Goal: Information Seeking & Learning: Learn about a topic

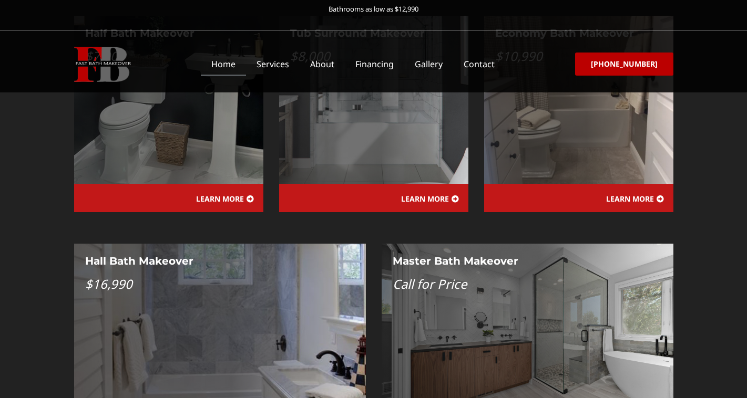
scroll to position [1067, 0]
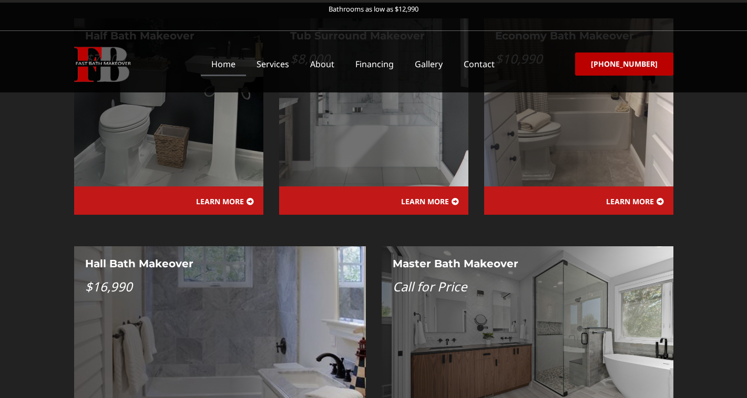
click at [207, 246] on div "Hall Bath Makeover $16,990" at bounding box center [220, 330] width 292 height 168
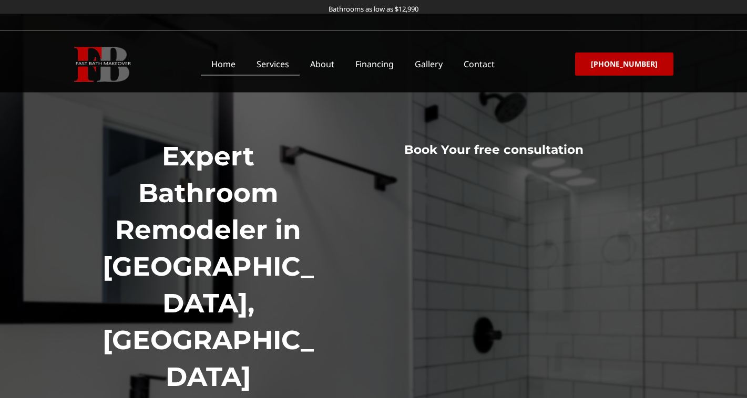
click at [281, 64] on link "Services" at bounding box center [273, 64] width 54 height 24
click at [432, 67] on link "Gallery" at bounding box center [428, 64] width 49 height 24
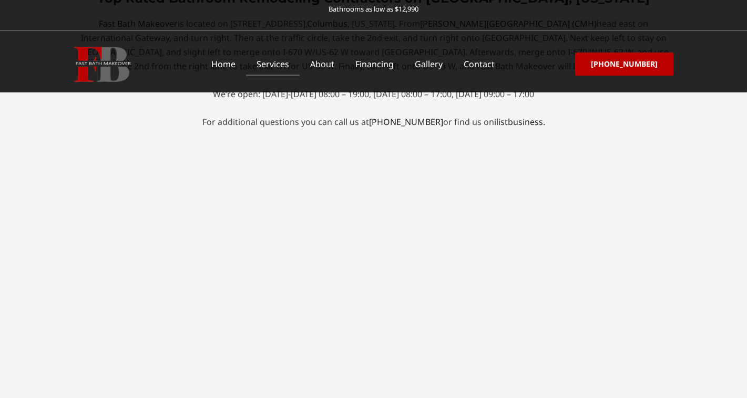
scroll to position [4515, 0]
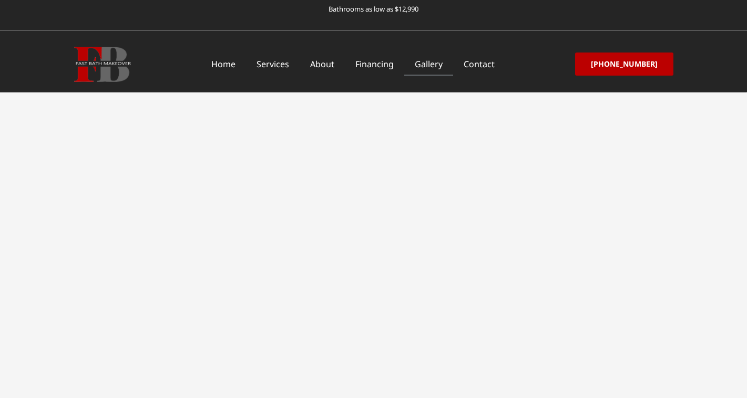
scroll to position [1135, 0]
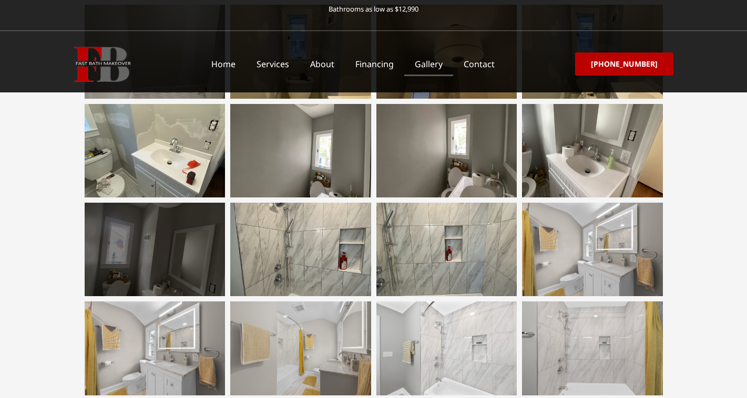
click at [184, 249] on div at bounding box center [155, 250] width 141 height 94
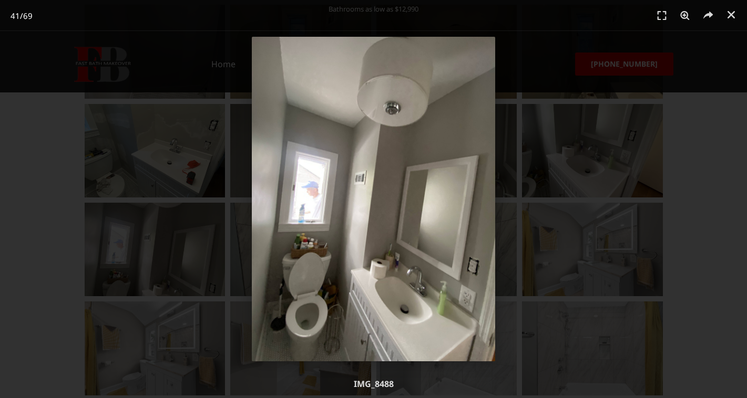
click at [626, 208] on div "41 / 69" at bounding box center [373, 199] width 673 height 325
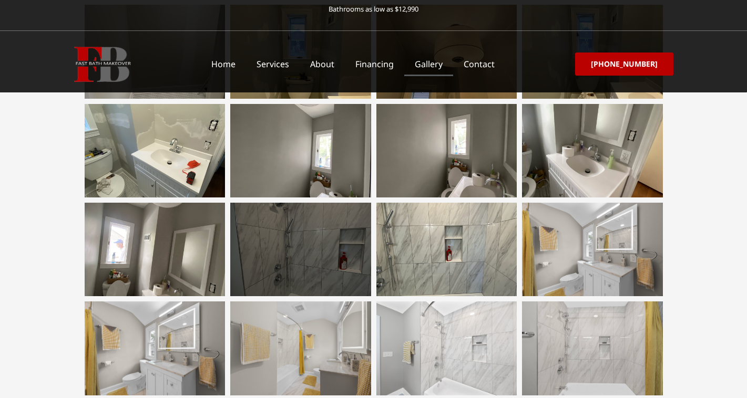
click at [319, 247] on div at bounding box center [300, 250] width 141 height 94
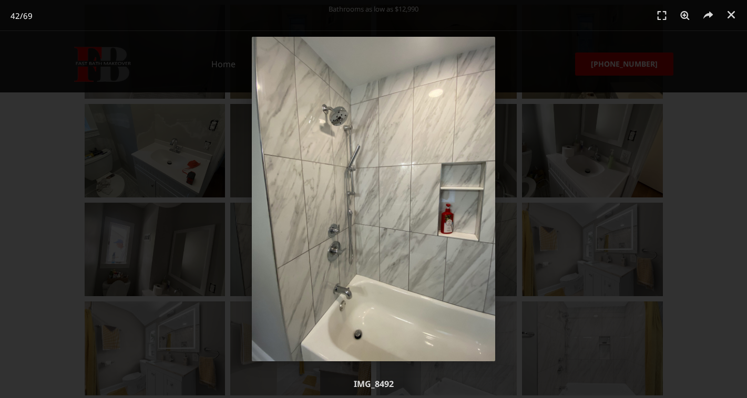
click at [570, 271] on div "42 / 69" at bounding box center [373, 199] width 673 height 325
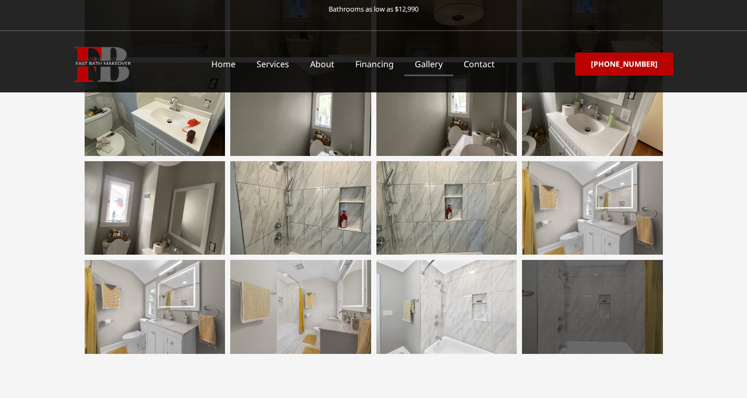
scroll to position [1181, 0]
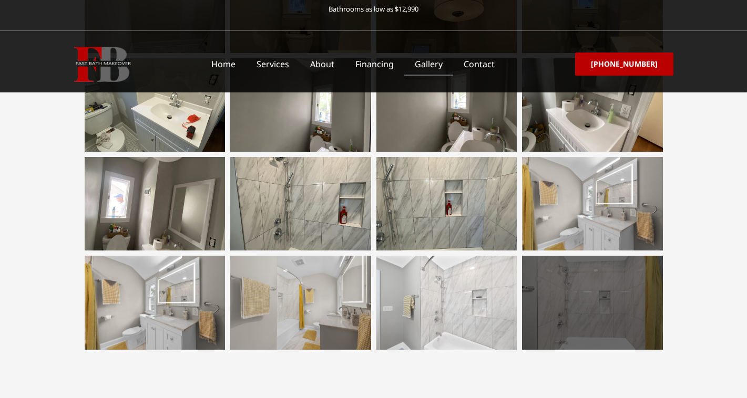
click at [577, 306] on div at bounding box center [592, 303] width 141 height 94
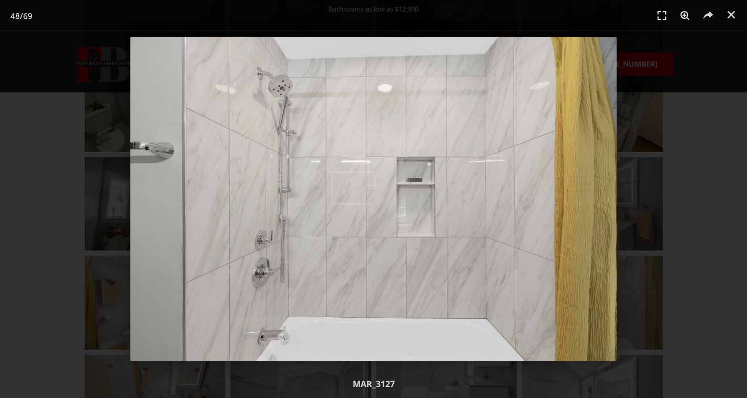
click at [659, 258] on div "48 / 69" at bounding box center [373, 199] width 673 height 325
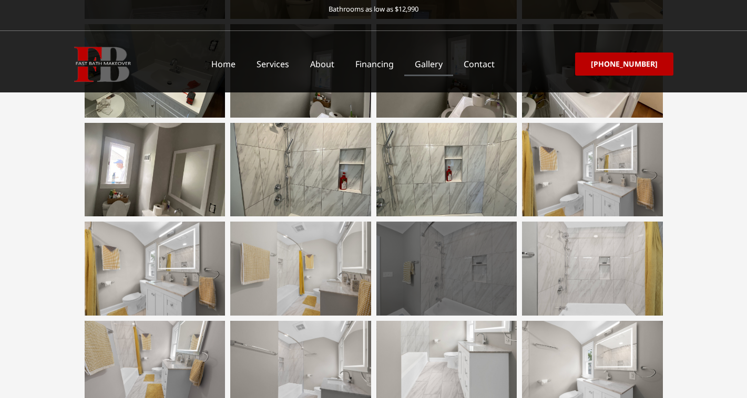
scroll to position [1220, 0]
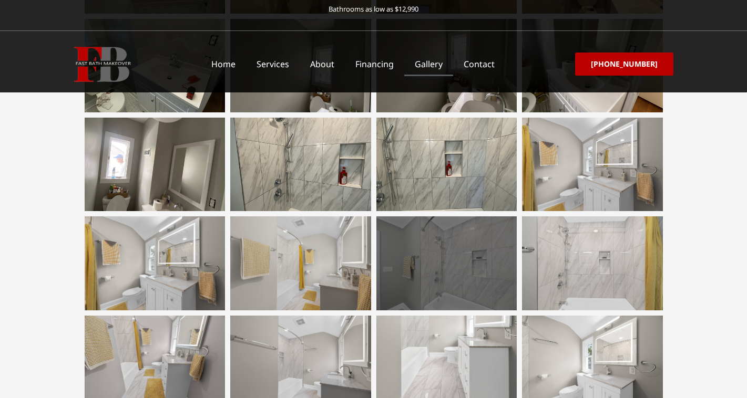
click at [449, 293] on div at bounding box center [446, 263] width 141 height 94
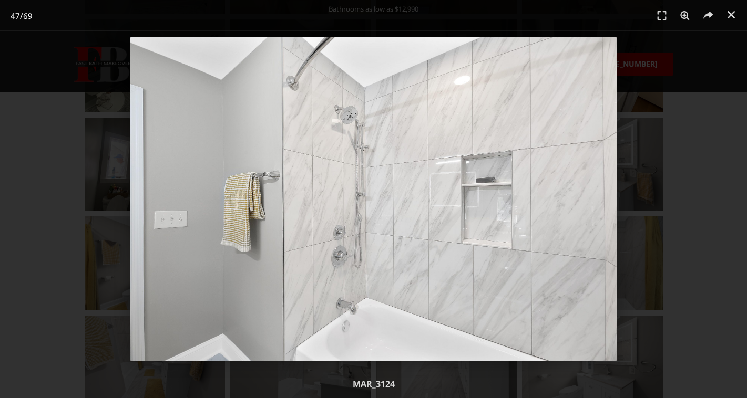
click at [642, 208] on div "47 / 69" at bounding box center [373, 199] width 673 height 325
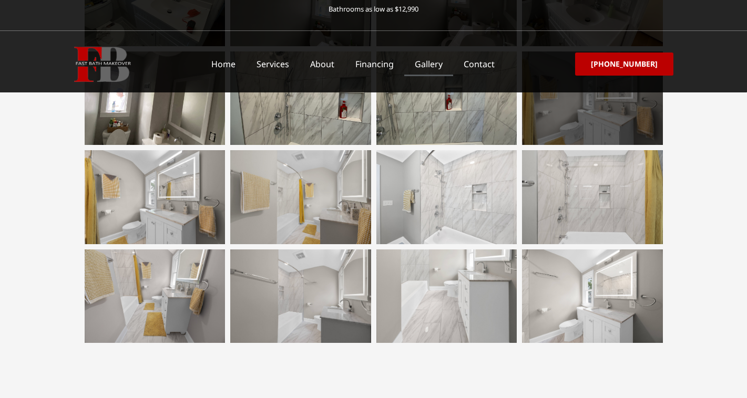
scroll to position [1294, 0]
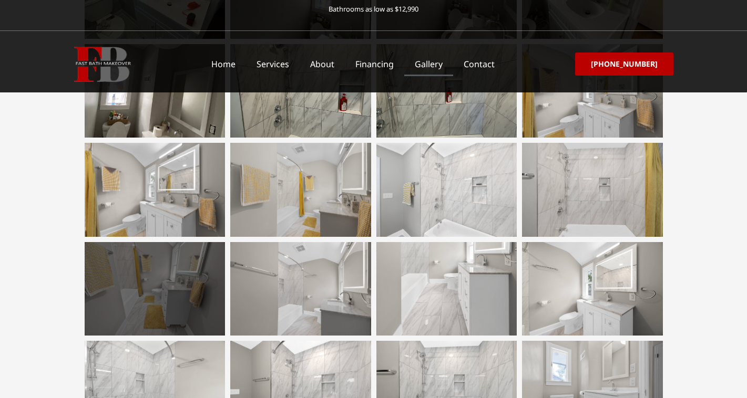
click at [157, 286] on div at bounding box center [155, 289] width 141 height 94
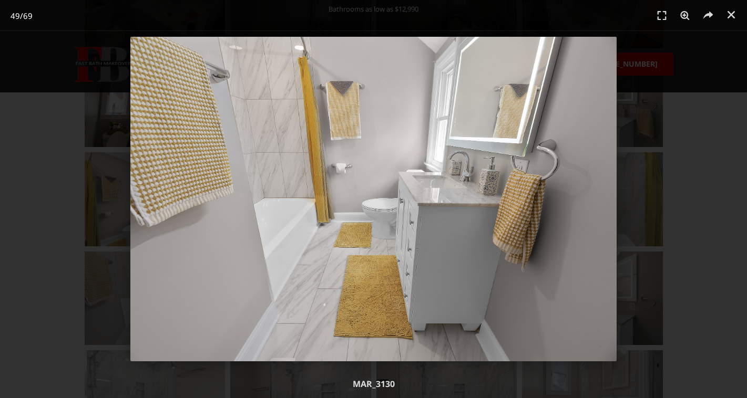
scroll to position [1284, 0]
click at [50, 245] on div "49 / 69" at bounding box center [373, 199] width 673 height 325
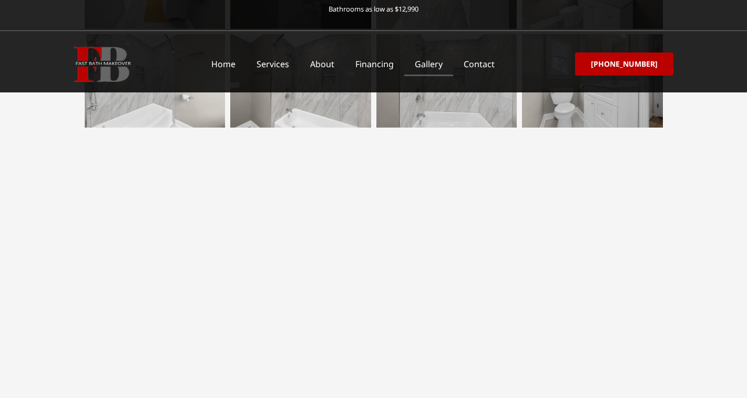
scroll to position [1601, 0]
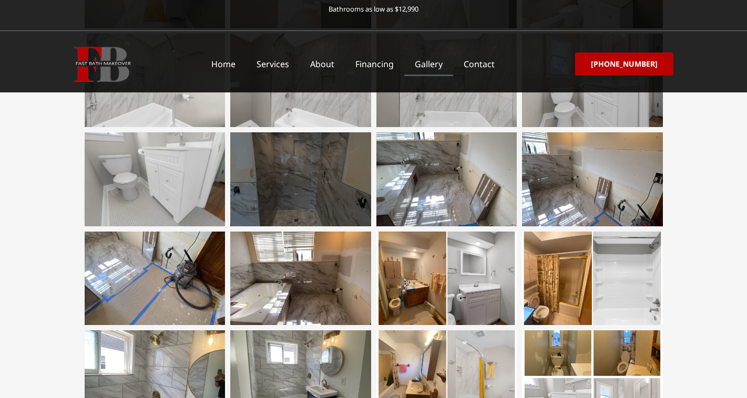
click at [317, 175] on div at bounding box center [300, 179] width 141 height 94
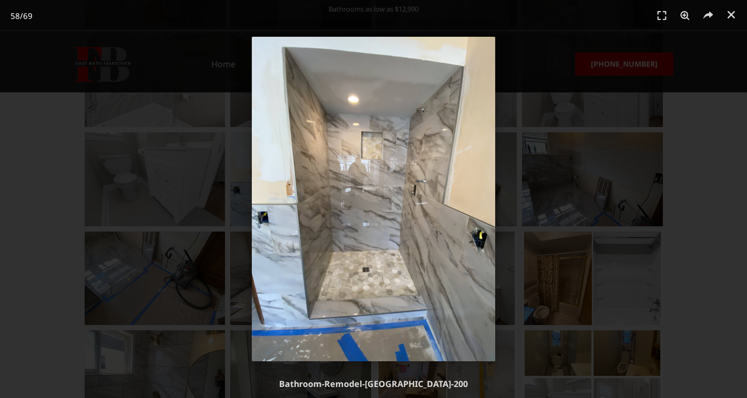
click at [698, 266] on div "58 / 69" at bounding box center [373, 199] width 673 height 325
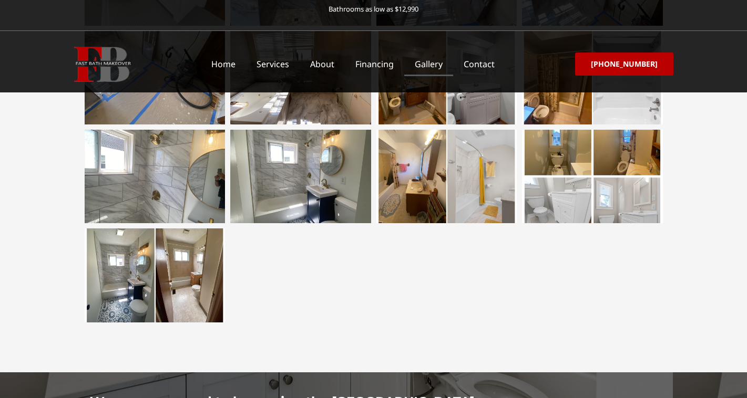
scroll to position [1809, 0]
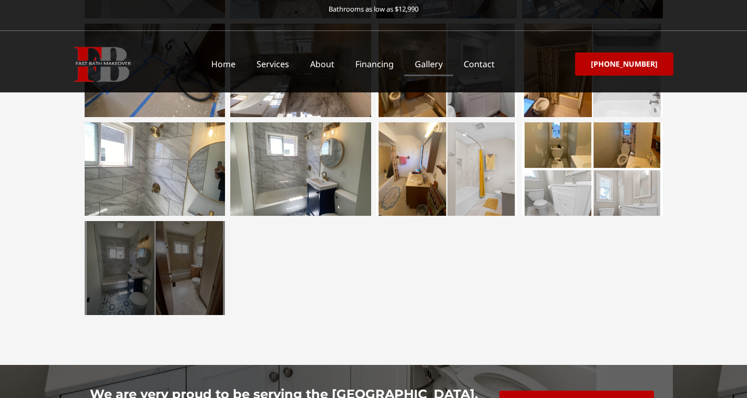
click at [135, 275] on div at bounding box center [155, 268] width 141 height 94
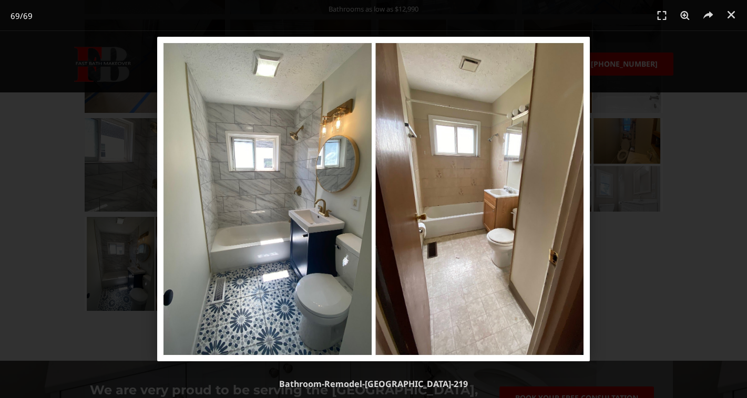
scroll to position [1814, 0]
click at [53, 204] on div "69 / 69" at bounding box center [373, 199] width 673 height 325
